Goal: Find specific page/section: Find specific page/section

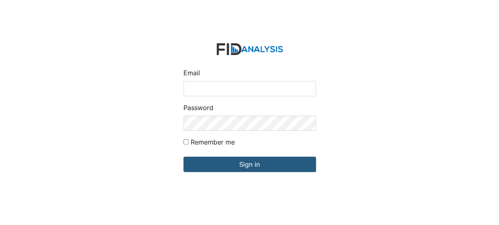
click at [212, 88] on input "Email" at bounding box center [249, 88] width 132 height 15
type input "[EMAIL_ADDRESS][DOMAIN_NAME]"
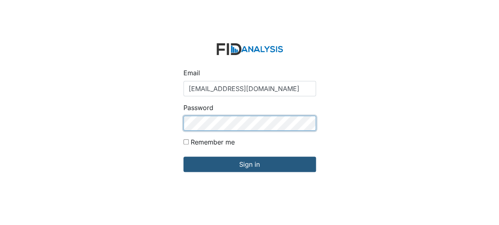
click at [183, 156] on input "Sign in" at bounding box center [249, 163] width 132 height 15
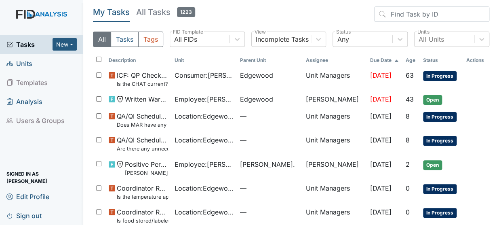
click at [24, 63] on span "Units" at bounding box center [19, 63] width 26 height 13
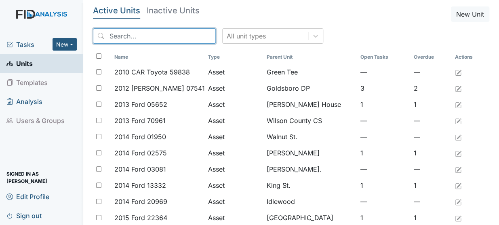
click at [110, 37] on input "search" at bounding box center [154, 35] width 123 height 15
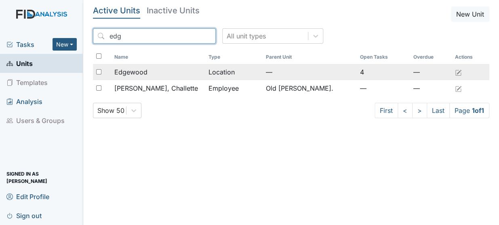
type input "edg"
click at [132, 69] on span "Edgewood" at bounding box center [130, 72] width 33 height 10
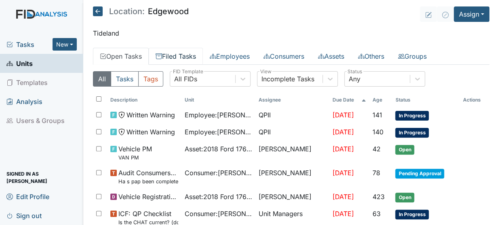
click at [188, 55] on link "Filed Tasks" at bounding box center [176, 56] width 54 height 17
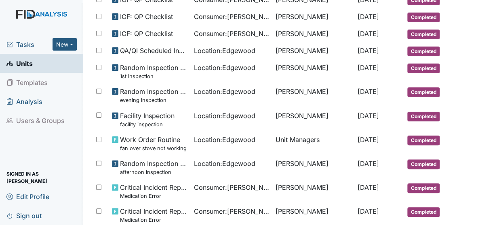
scroll to position [210, 0]
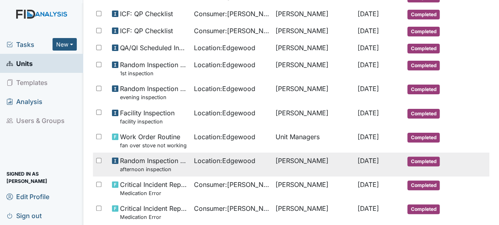
click at [147, 166] on small "afternoon inspection" at bounding box center [153, 169] width 67 height 8
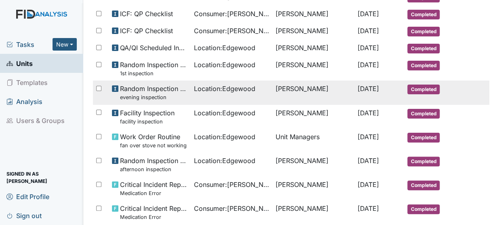
click at [172, 89] on span "Random Inspection for Evening evening inspection" at bounding box center [153, 92] width 67 height 17
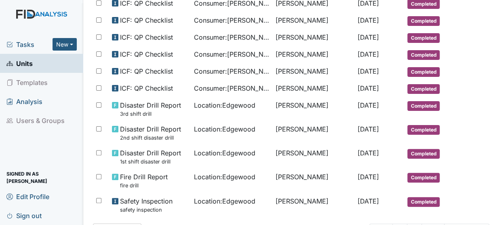
scroll to position [528, 0]
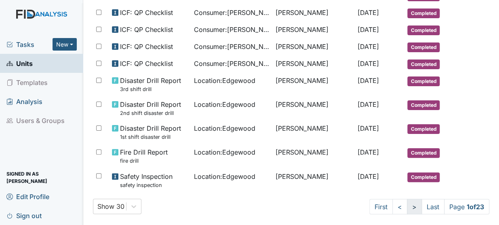
click at [407, 199] on link ">" at bounding box center [414, 205] width 15 height 15
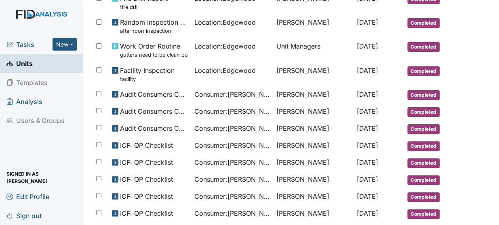
scroll to position [517, 0]
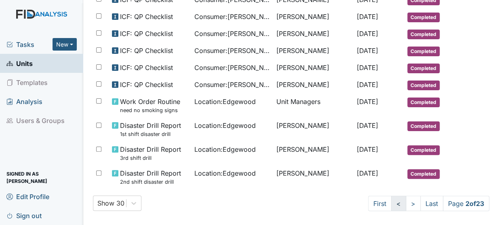
click at [391, 198] on link "<" at bounding box center [398, 202] width 15 height 15
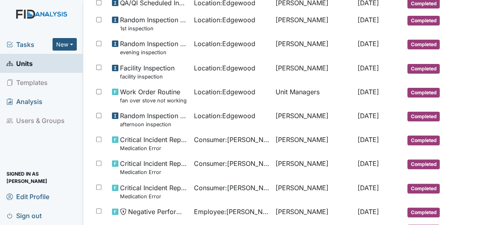
scroll to position [249, 0]
